Goal: Ask a question

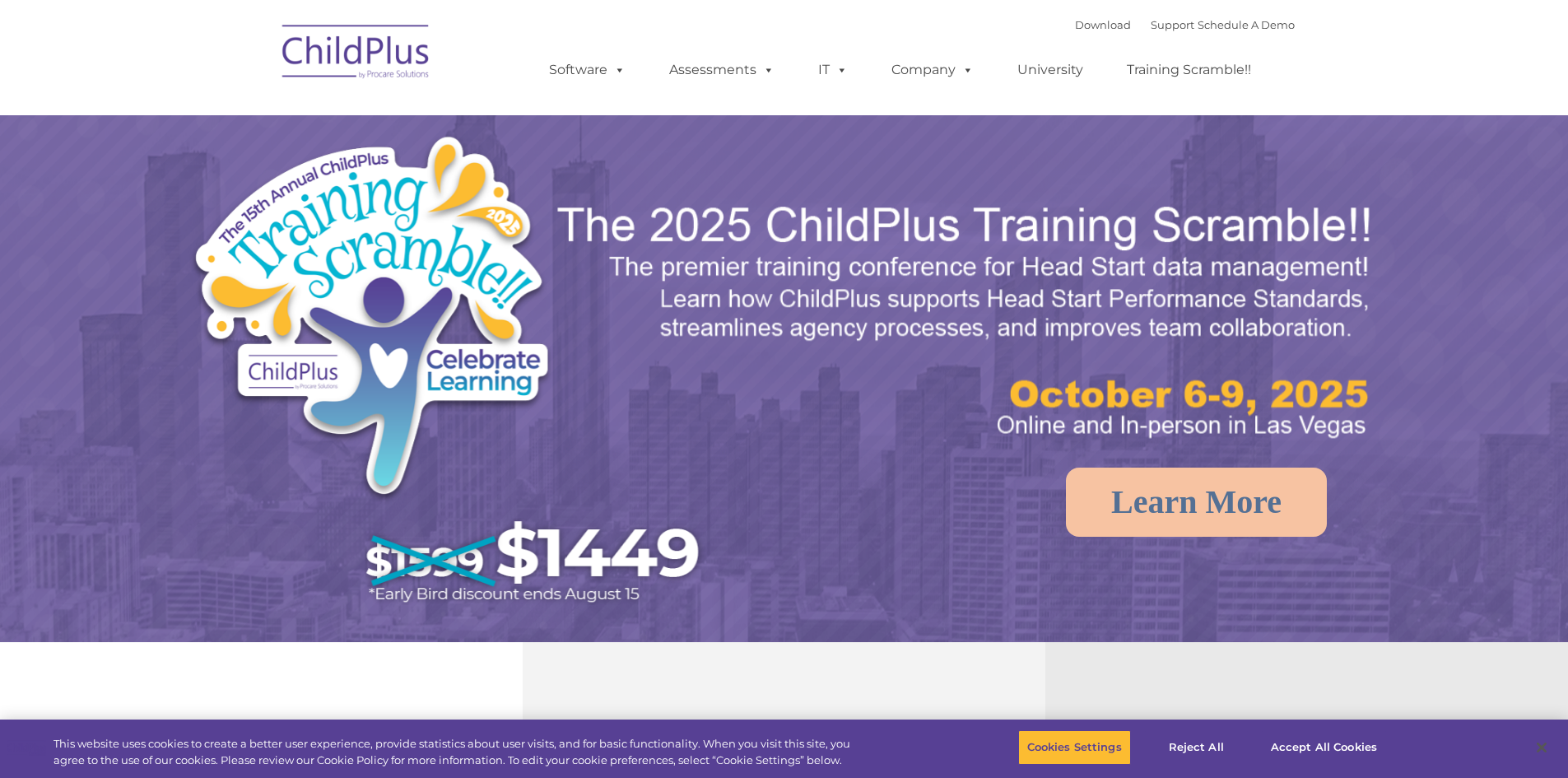
select select "MEDIUM"
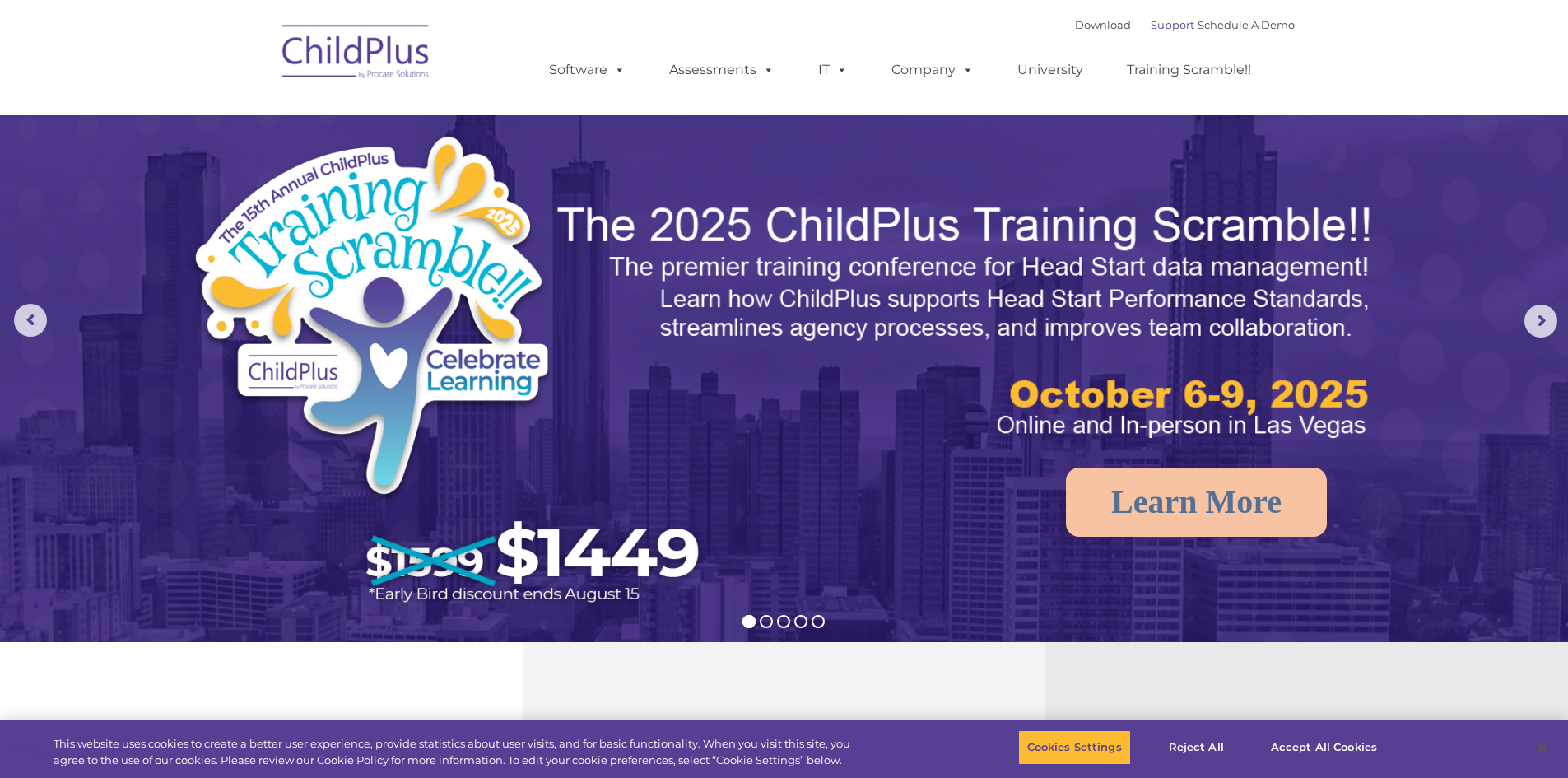
click at [1155, 21] on link "Support" at bounding box center [1173, 25] width 44 height 14
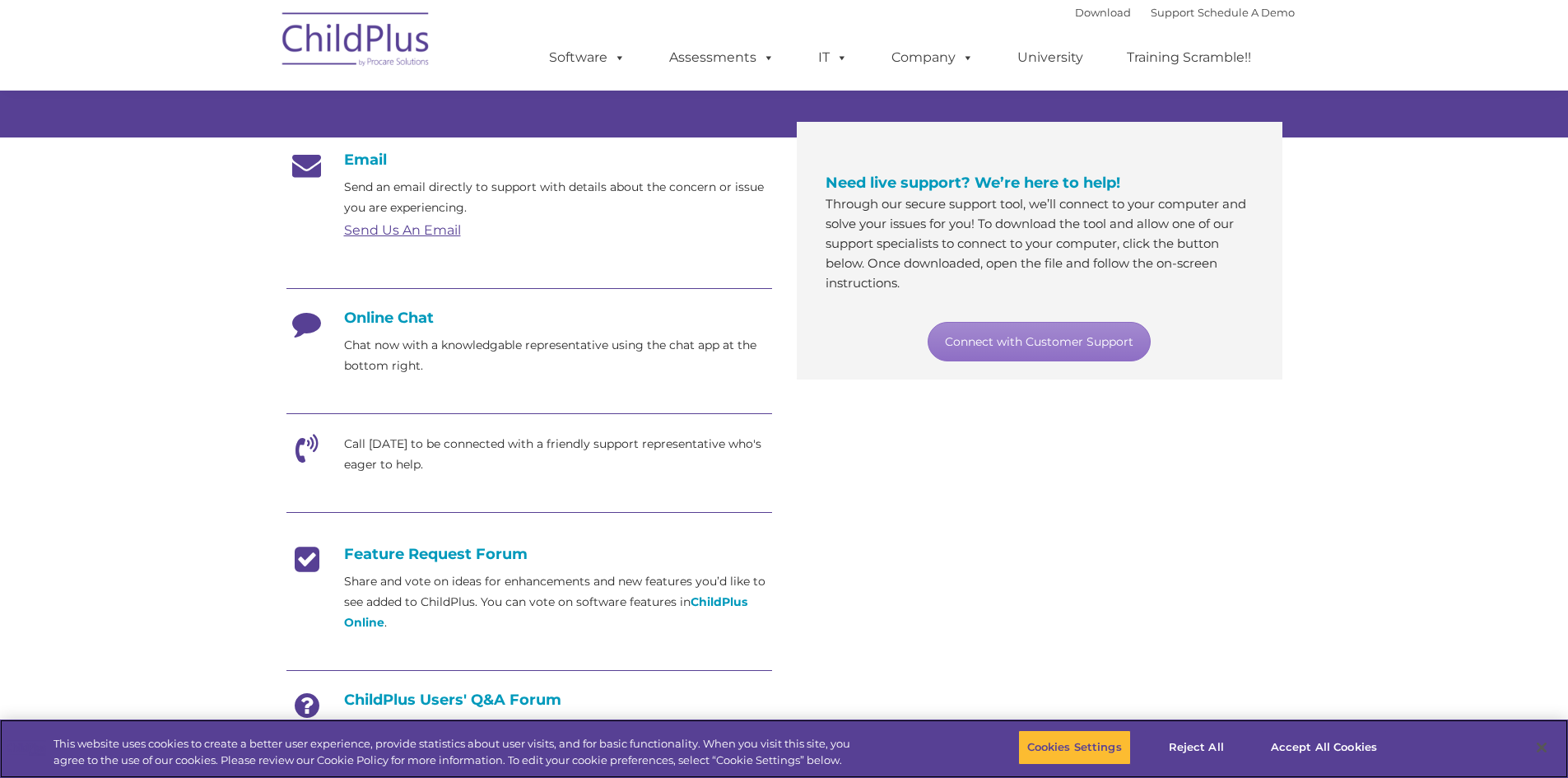
scroll to position [247, 0]
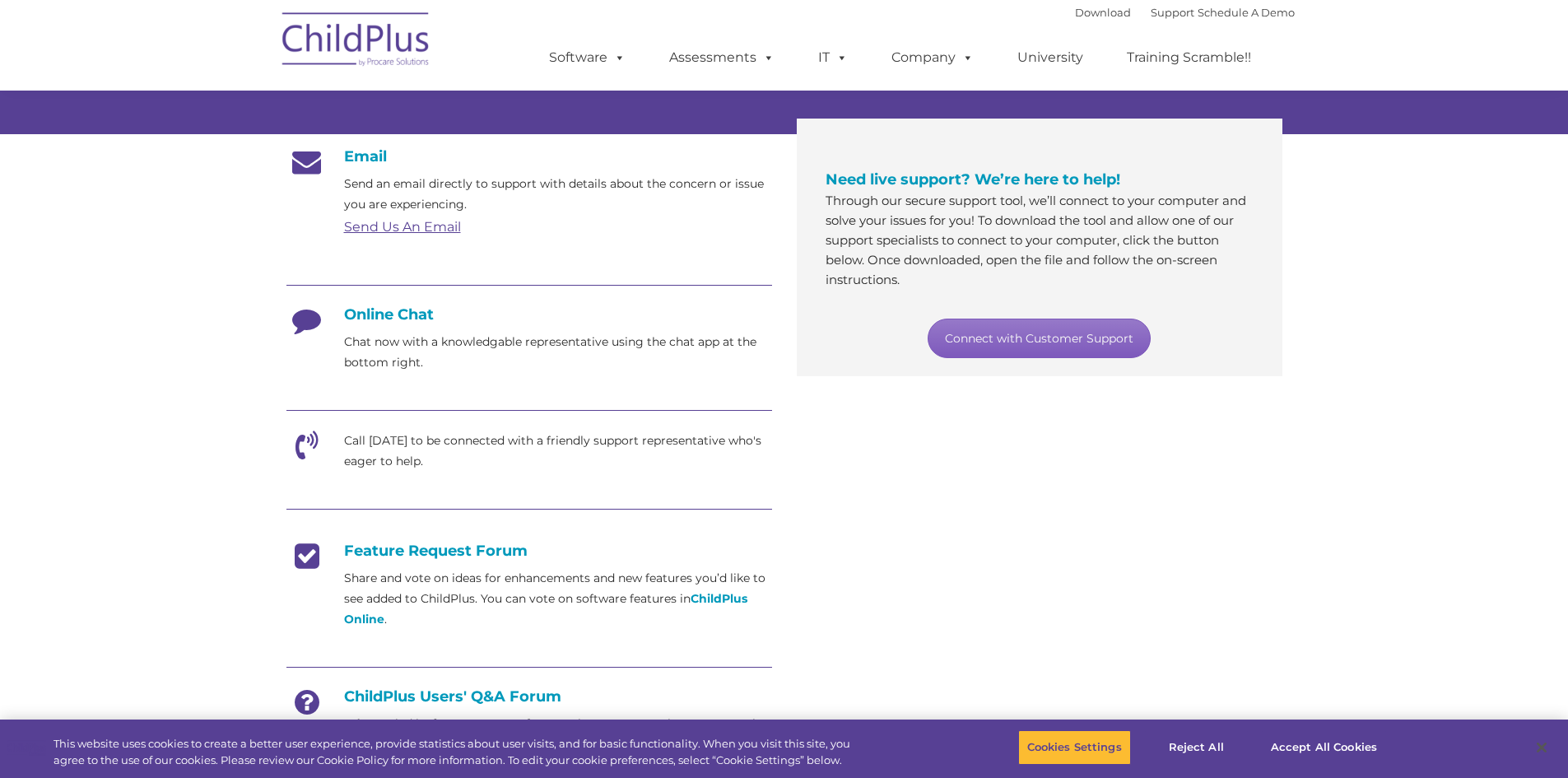
click at [1005, 330] on link "Connect with Customer Support" at bounding box center [1039, 338] width 223 height 40
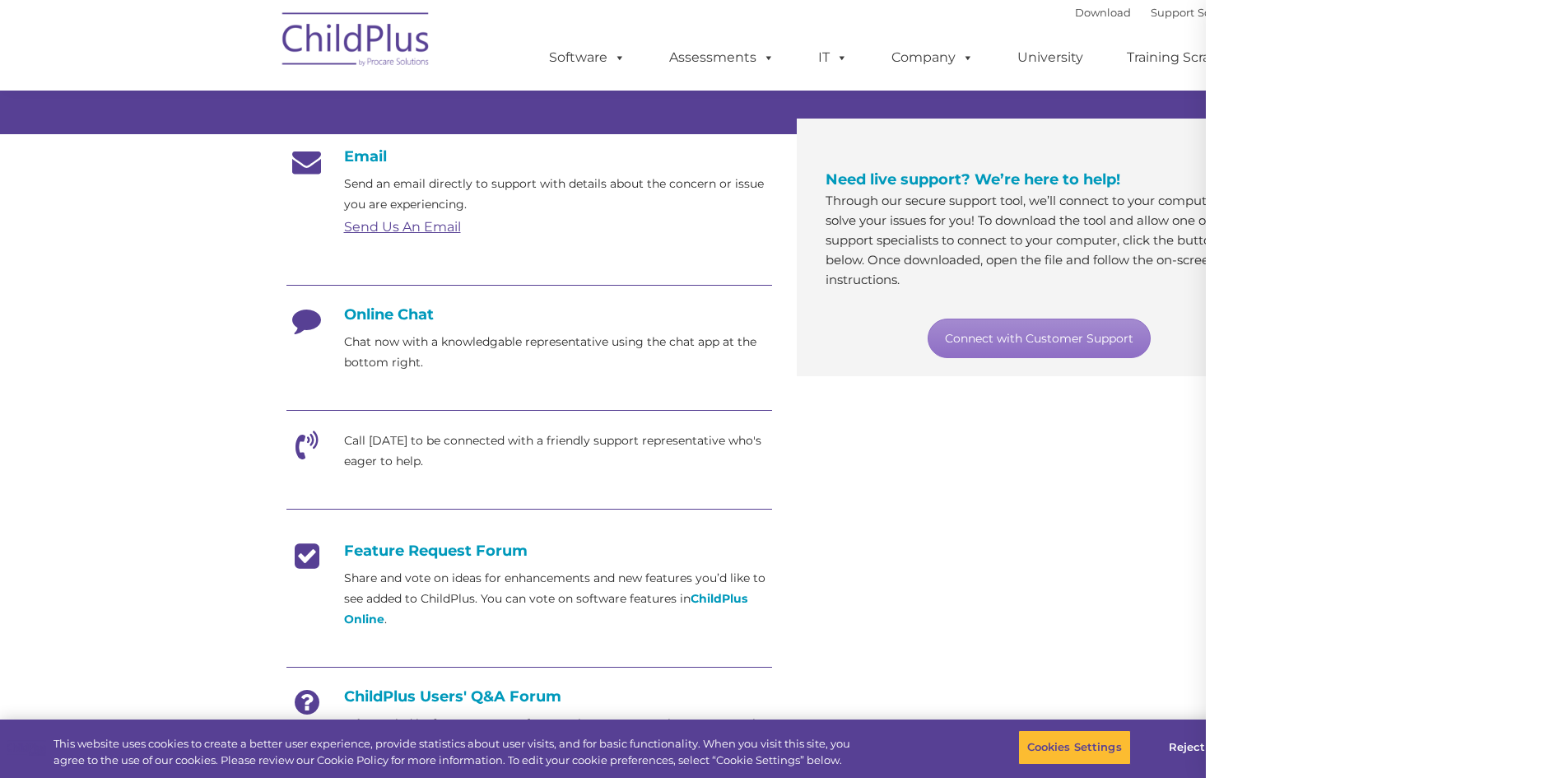
click at [1392, 691] on div at bounding box center [1387, 389] width 363 height 778
